Goal: Task Accomplishment & Management: Complete application form

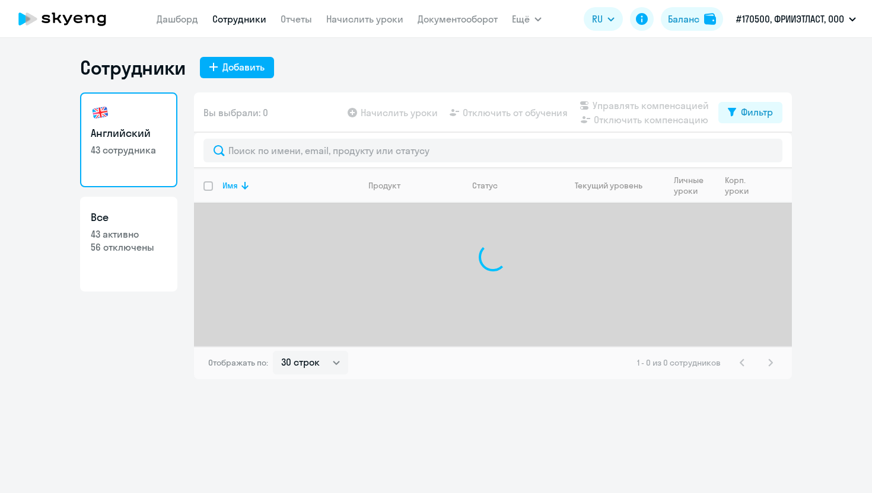
select select "30"
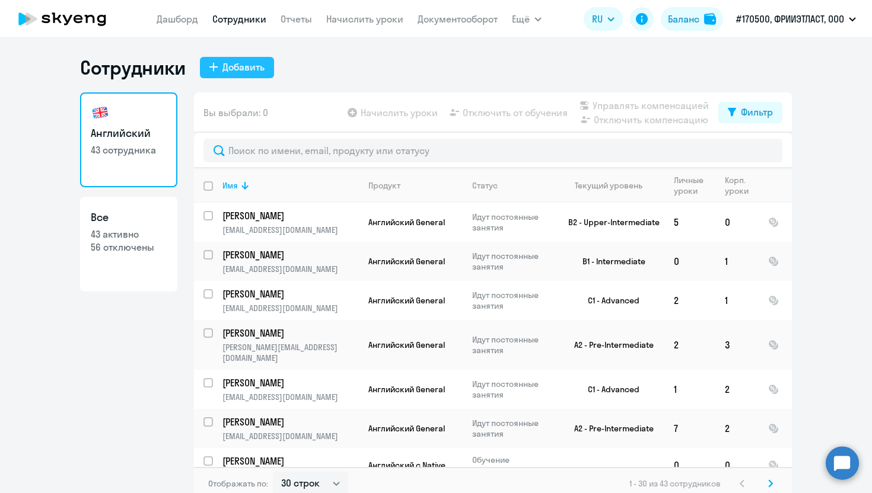
click at [257, 67] on div "Добавить" at bounding box center [243, 67] width 42 height 14
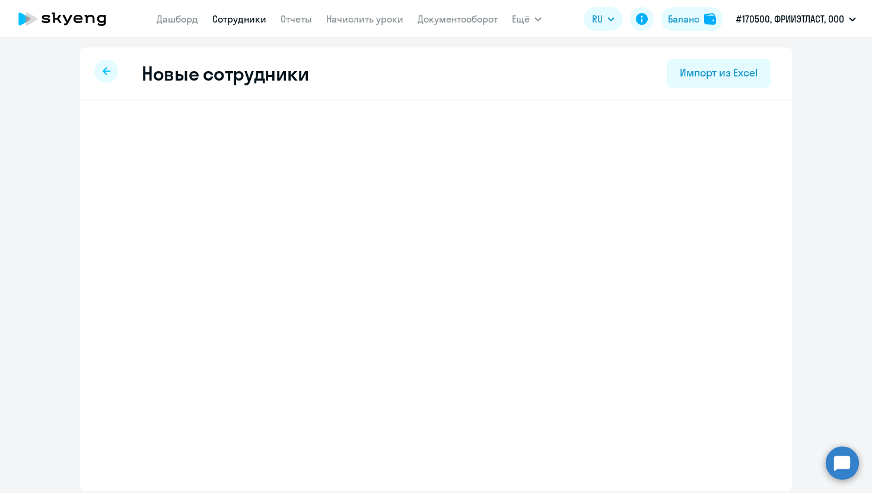
select select "english_adult_not_native_speaker"
select select "3"
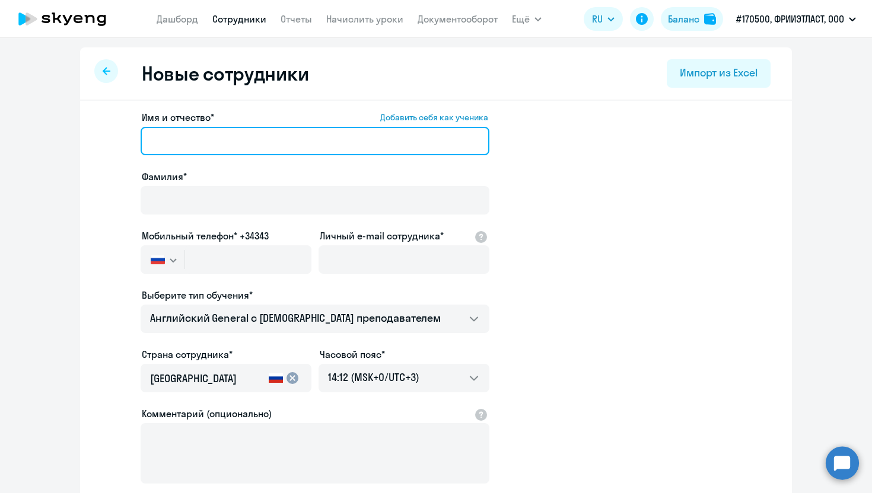
click at [189, 138] on input "Имя и отчество* Добавить себя как ученика" at bounding box center [315, 141] width 349 height 28
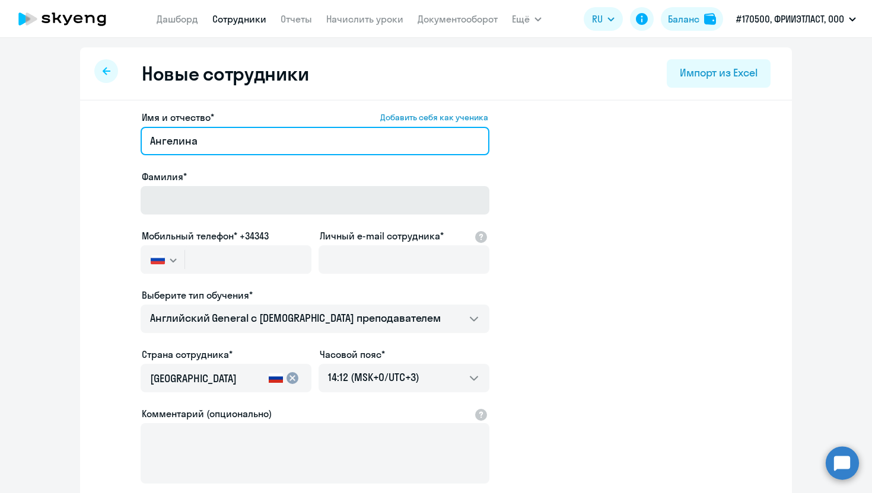
type input "Ангелина"
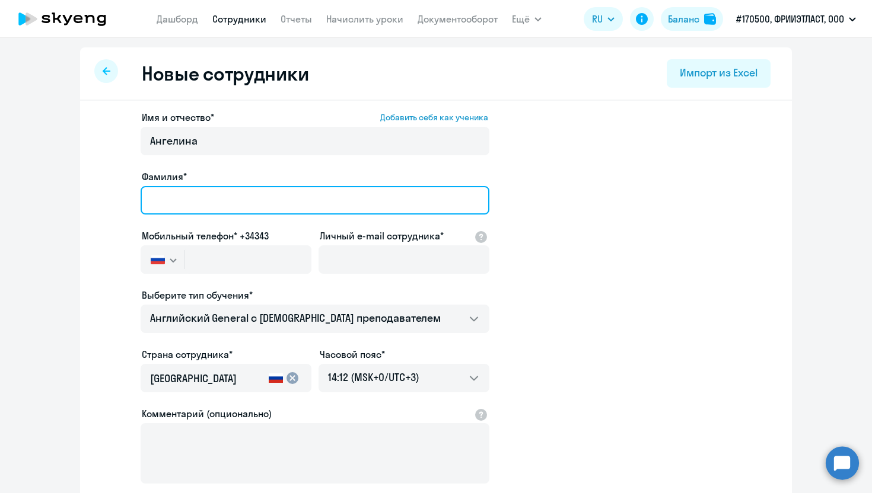
click at [174, 199] on input "Фамилия*" at bounding box center [315, 200] width 349 height 28
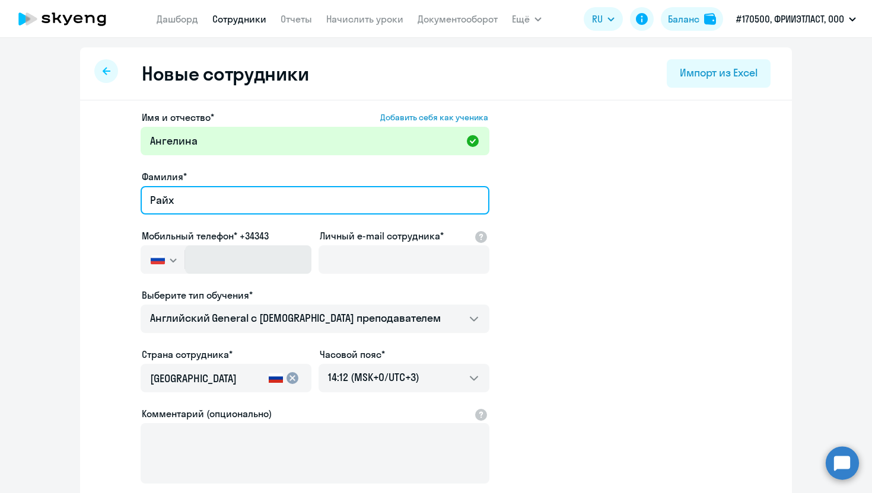
type input "Райх"
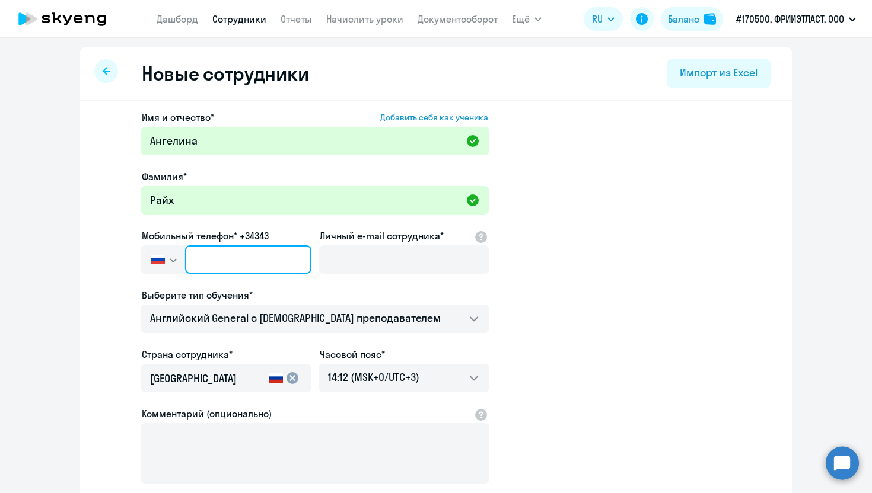
click at [248, 259] on input "text" at bounding box center [248, 260] width 126 height 28
paste input "[PHONE_NUMBER]"
type input "[PHONE_NUMBER]"
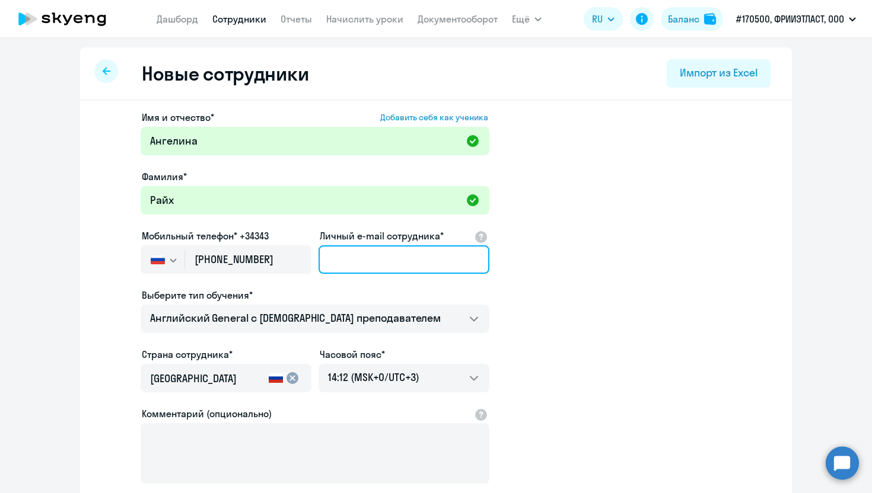
click at [358, 272] on input "Личный e-mail сотрудника*" at bounding box center [403, 260] width 171 height 28
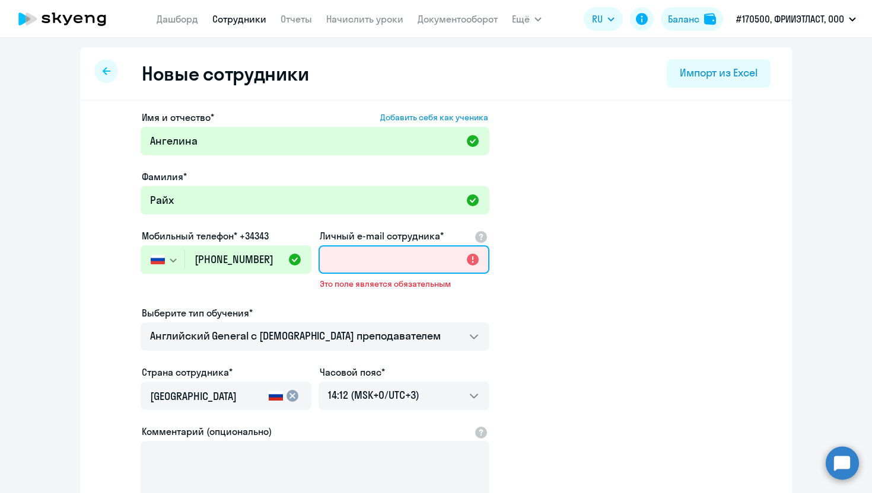
click at [355, 255] on input "Личный e-mail сотрудника*" at bounding box center [403, 260] width 171 height 28
paste input "[PERSON_NAME][EMAIL_ADDRESS][DOMAIN_NAME]"
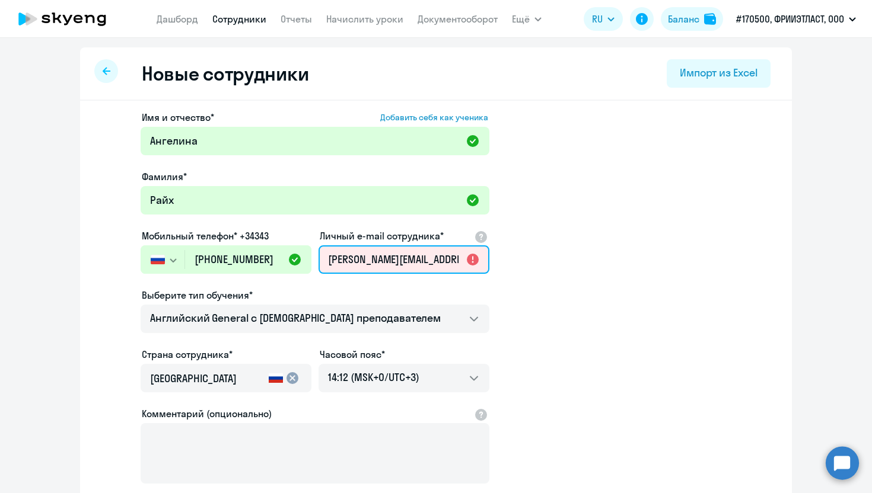
scroll to position [0, 15]
type input "[PERSON_NAME][EMAIL_ADDRESS][DOMAIN_NAME]"
click at [562, 262] on app-new-student-form "Имя и отчество* Добавить себя как ученика [PERSON_NAME]* Райх Мобильный телефон…" at bounding box center [436, 321] width 674 height 423
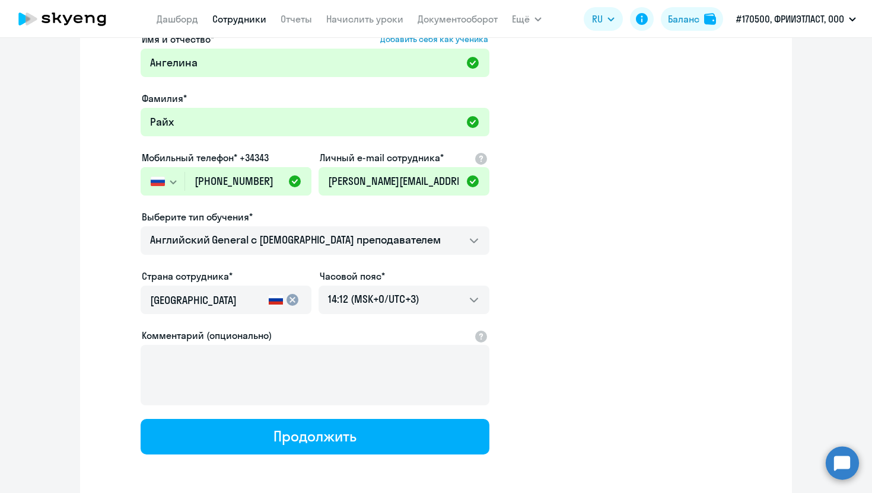
scroll to position [128, 0]
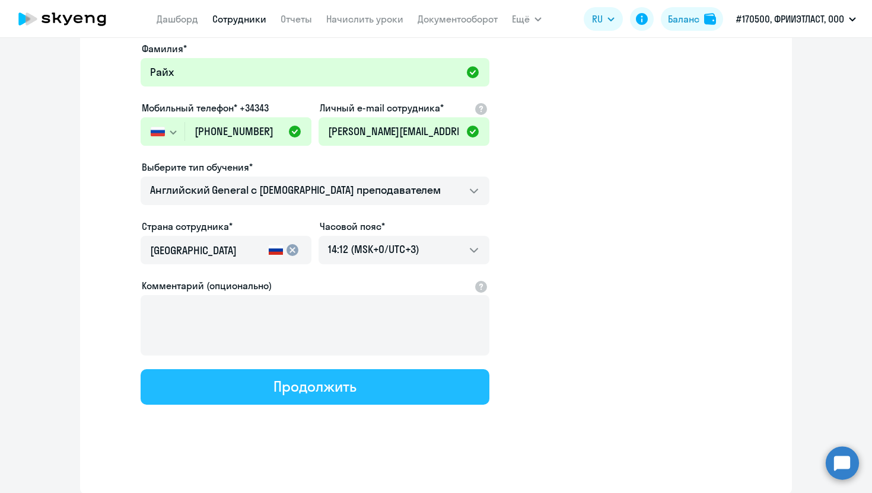
click at [356, 391] on div "Продолжить" at bounding box center [314, 386] width 82 height 19
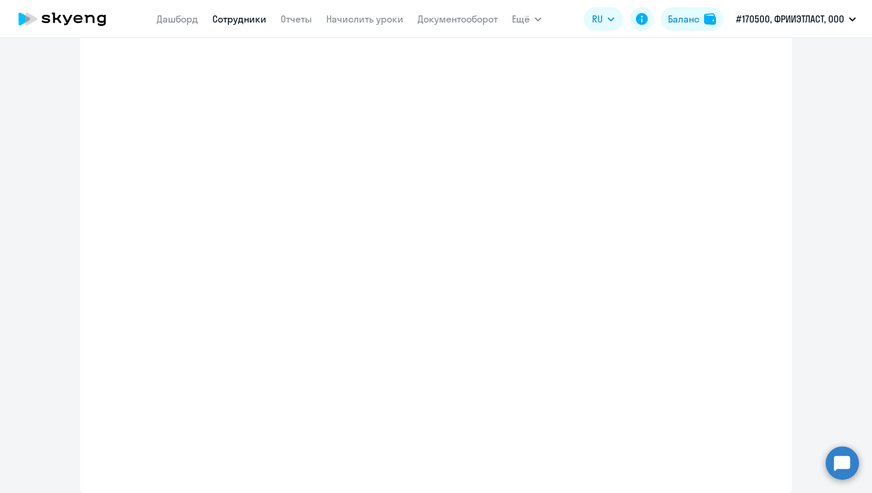
select select "english_adult_not_native_speaker"
select select "3"
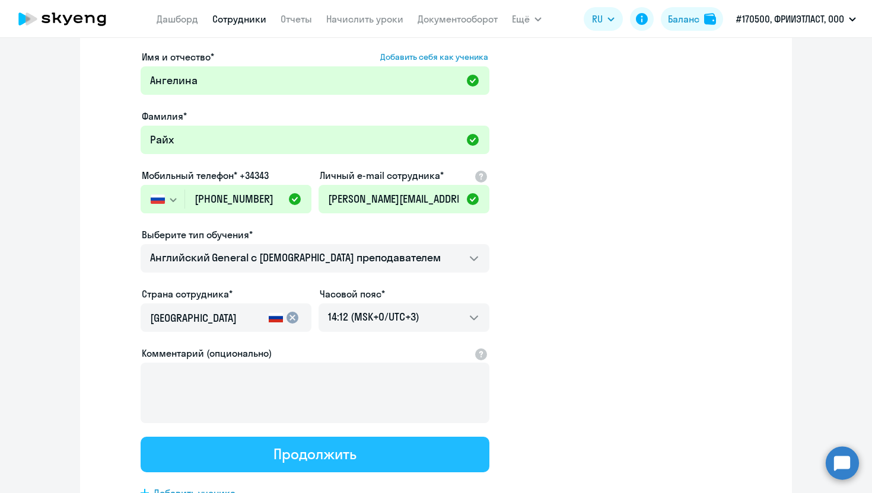
scroll to position [0, 0]
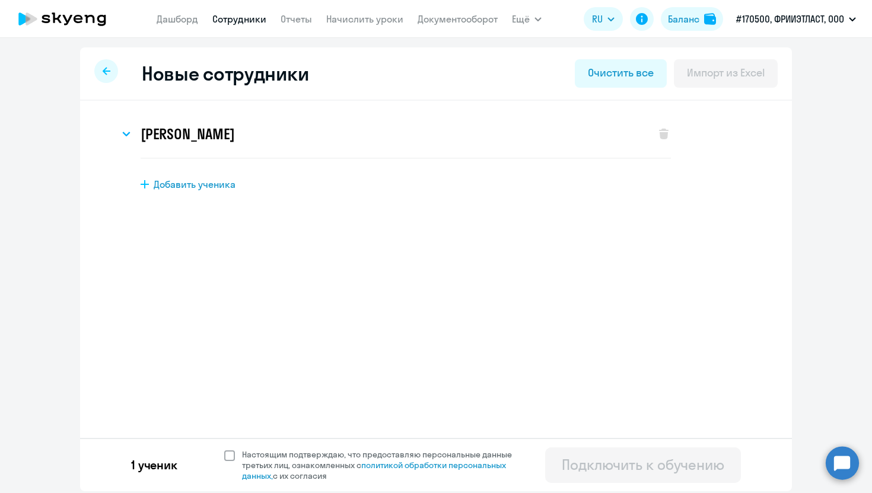
click at [225, 455] on span at bounding box center [229, 456] width 11 height 11
click at [224, 450] on input "Настоящим подтверждаю, что предоставляю персональные данные третьих лиц, ознако…" at bounding box center [224, 449] width 1 height 1
checkbox input "true"
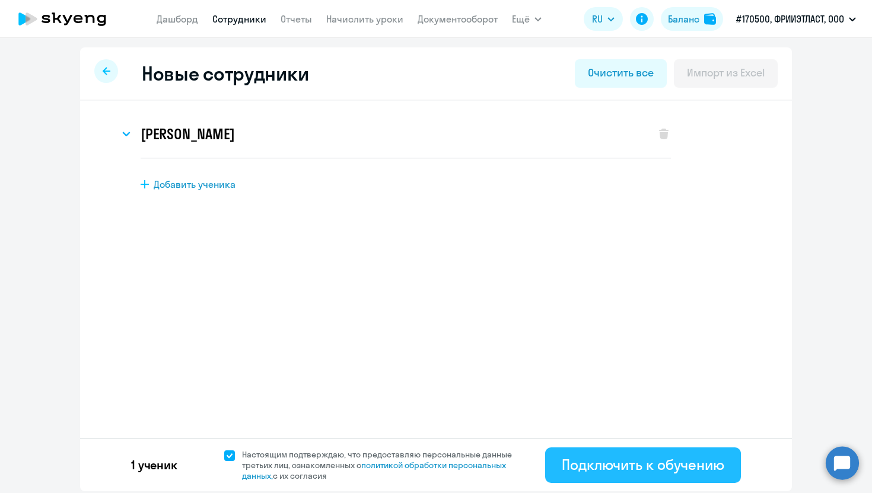
click at [642, 463] on div "Подключить к обучению" at bounding box center [643, 464] width 163 height 19
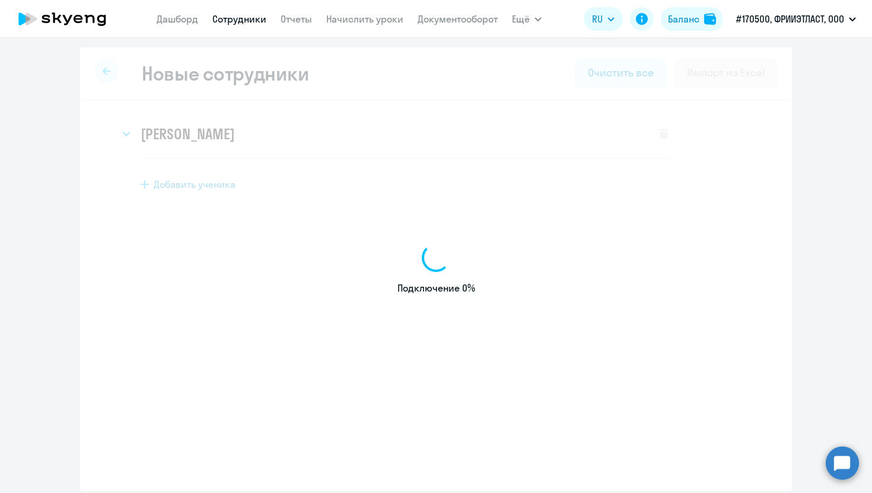
select select "english_adult_not_native_speaker"
select select "3"
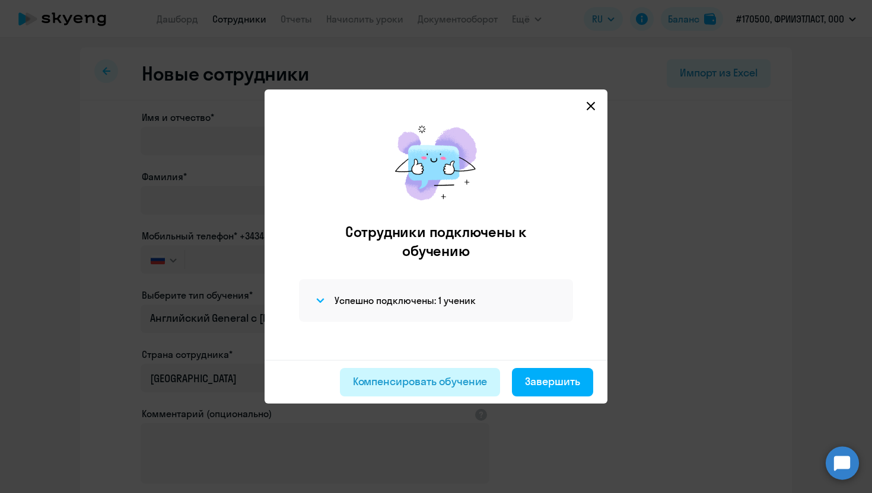
click at [467, 383] on div "Компенсировать обучение" at bounding box center [420, 381] width 135 height 15
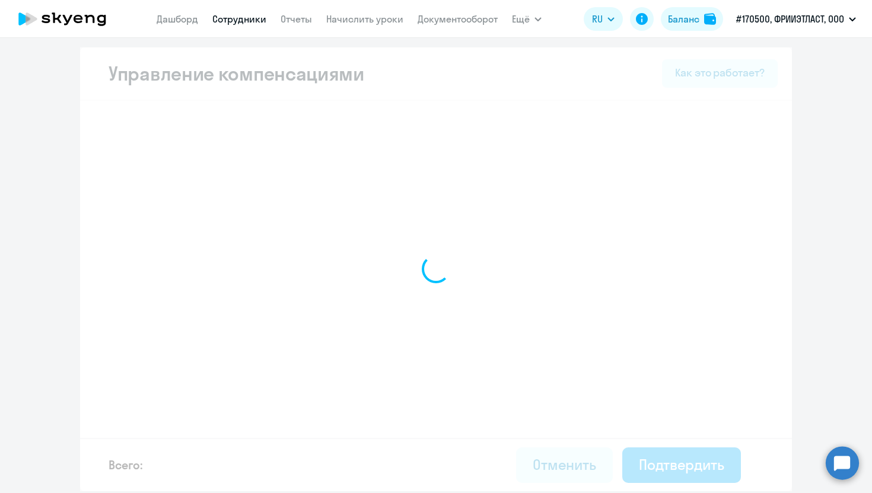
select select "MONTHLY"
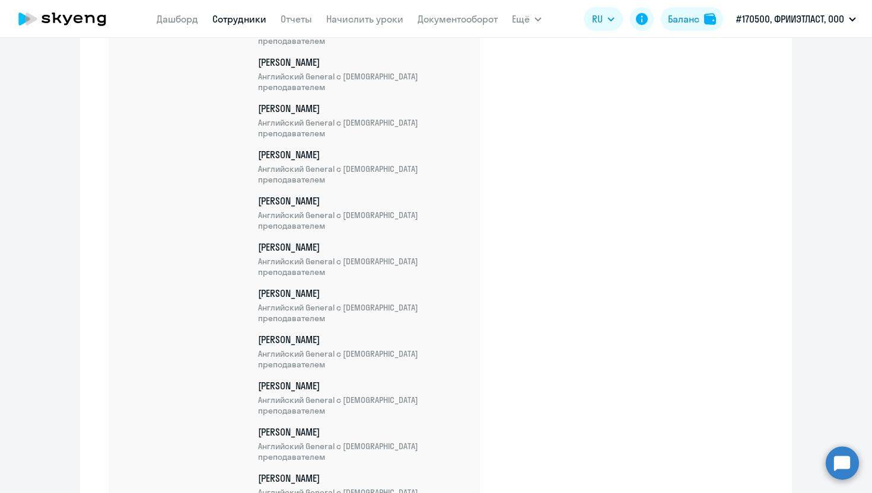
scroll to position [1939, 0]
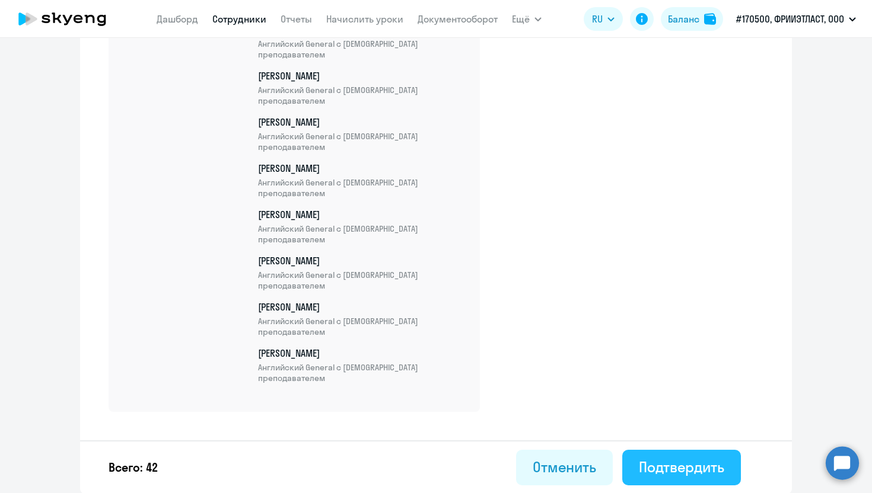
click at [667, 466] on div "Подтвердить" at bounding box center [681, 467] width 85 height 19
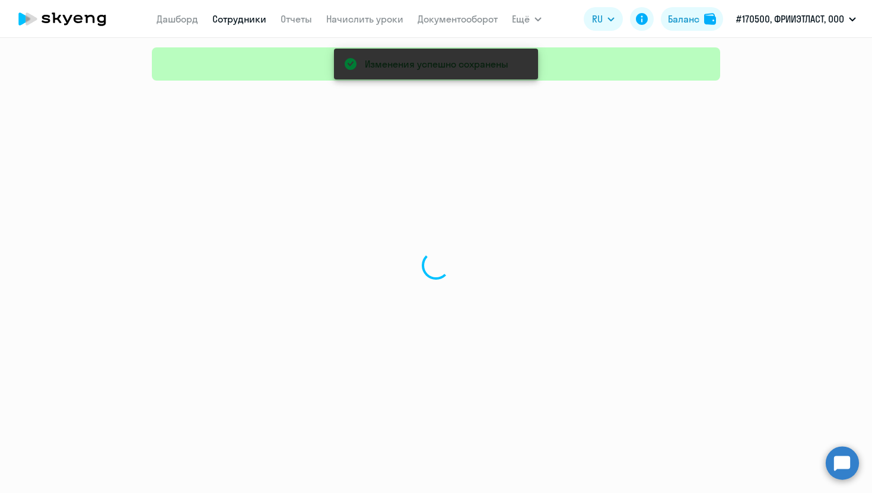
select select "30"
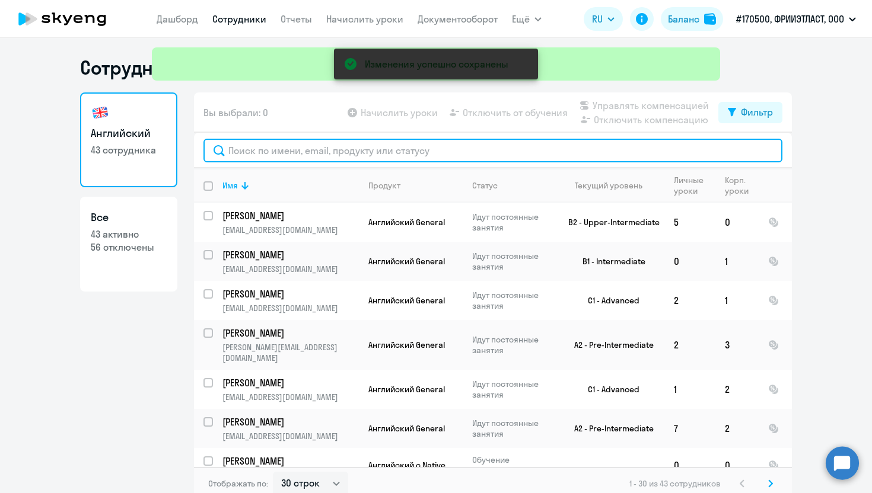
click at [400, 154] on input "text" at bounding box center [492, 151] width 579 height 24
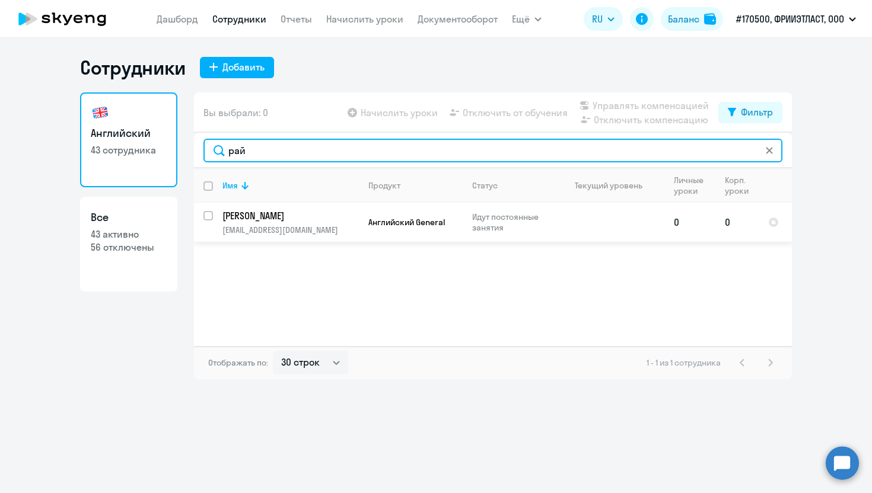
type input "рай"
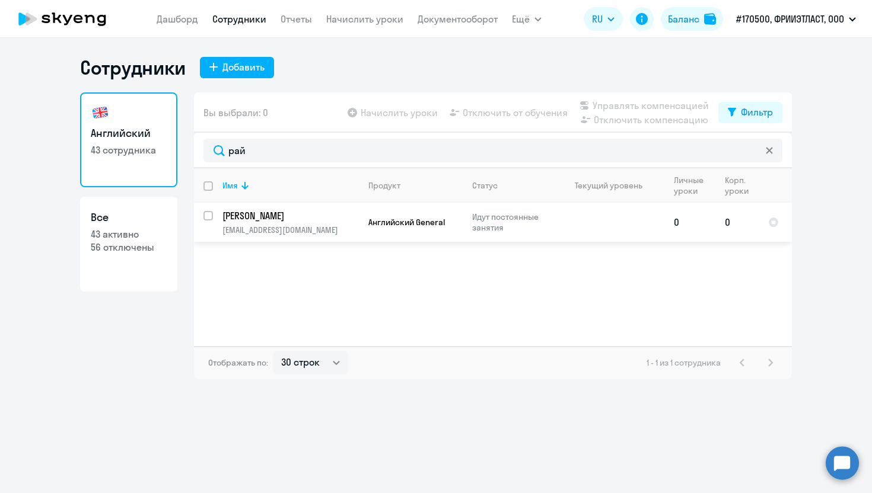
click at [378, 218] on span "Английский General" at bounding box center [406, 222] width 77 height 11
select select "english"
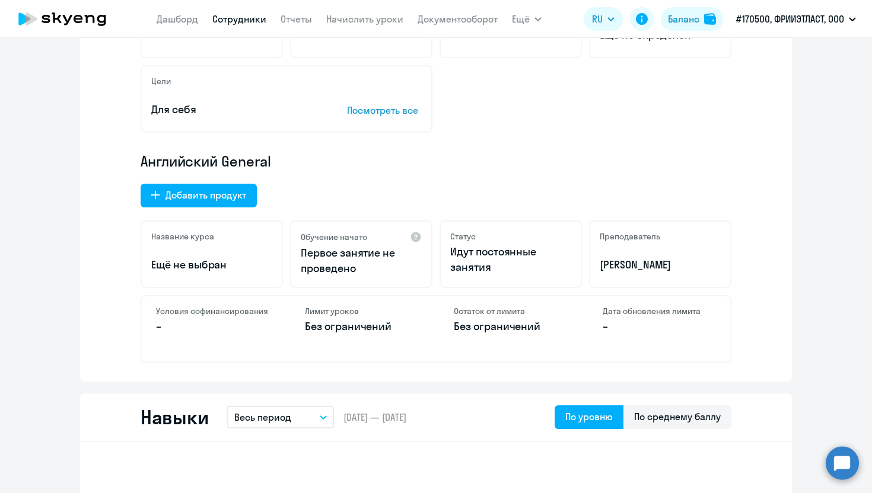
scroll to position [298, 0]
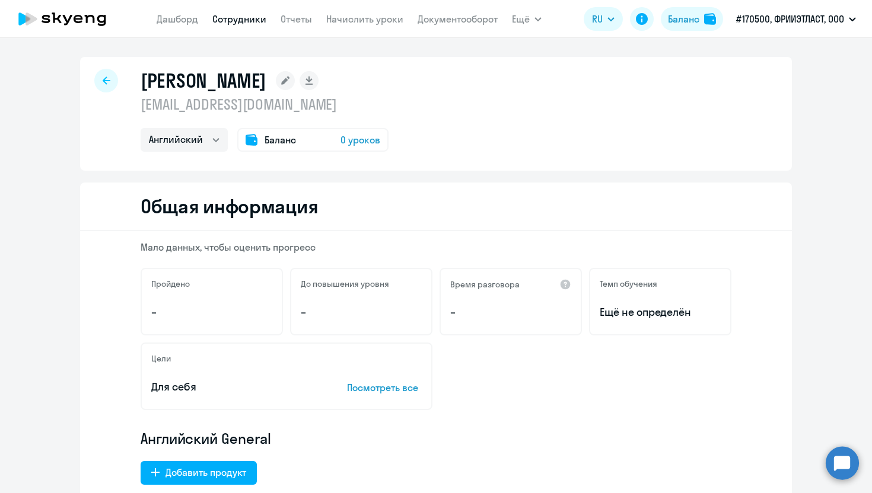
select select "30"
